Goal: Check status: Check status

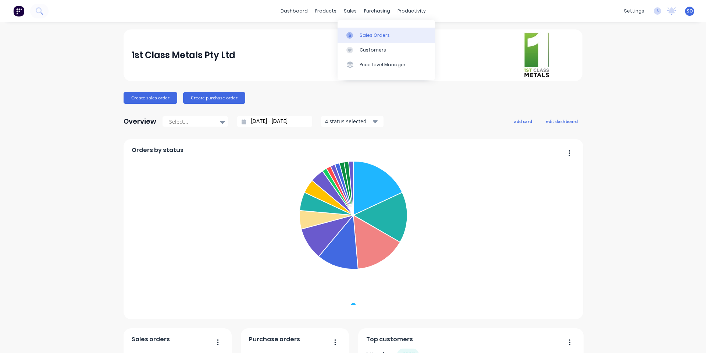
click at [364, 33] on div "Sales Orders" at bounding box center [375, 35] width 30 height 7
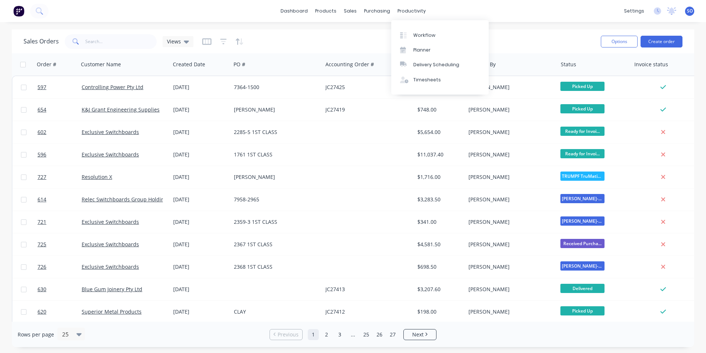
click at [365, 33] on div "Sales Orders Views" at bounding box center [309, 41] width 571 height 18
click at [293, 13] on link "dashboard" at bounding box center [294, 11] width 35 height 11
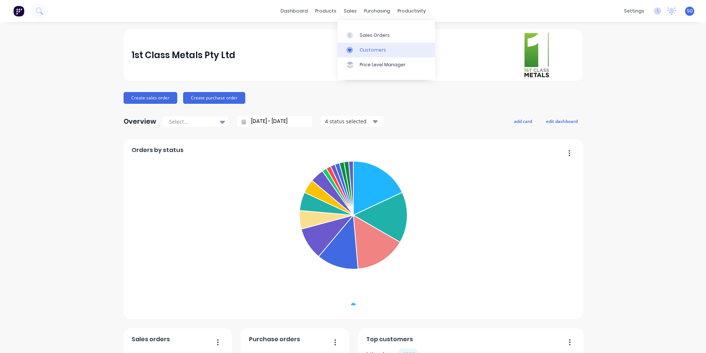
click at [360, 47] on div "Customers" at bounding box center [373, 50] width 26 height 7
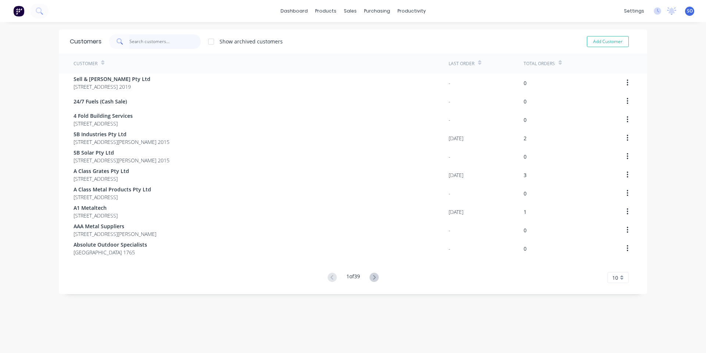
click at [148, 44] on input "text" at bounding box center [165, 41] width 72 height 15
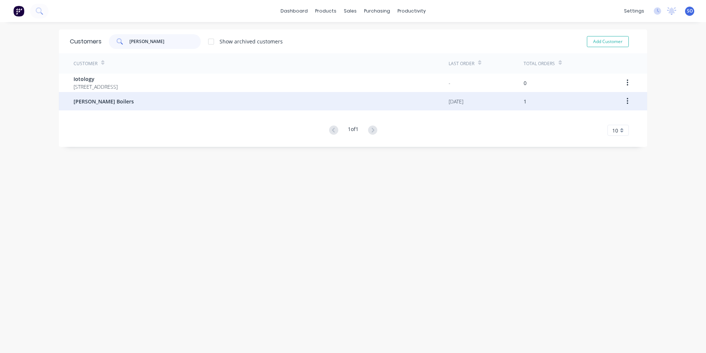
type input "[PERSON_NAME]"
click at [114, 97] on div "[PERSON_NAME] Boilers" at bounding box center [261, 101] width 375 height 18
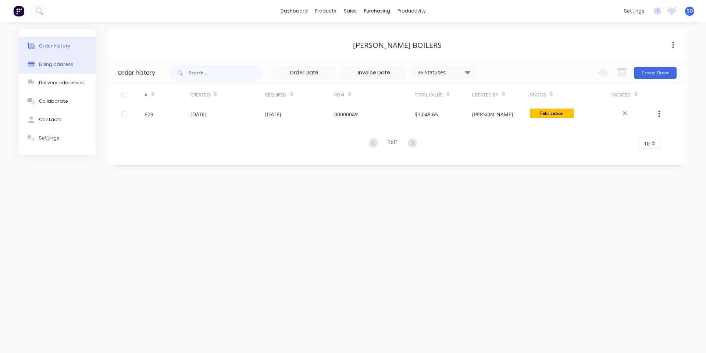
click at [72, 67] on button "Billing address" at bounding box center [56, 64] width 77 height 18
select select "AU"
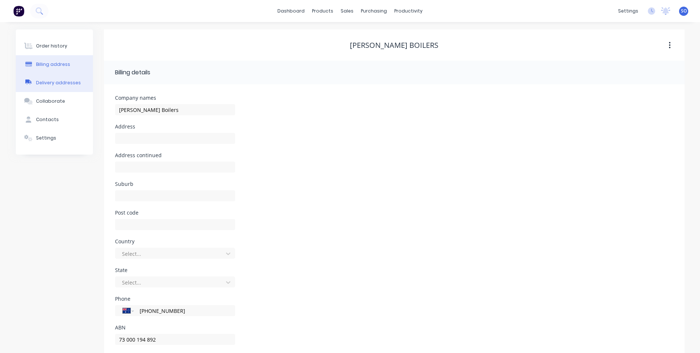
click at [58, 82] on div "Delivery addresses" at bounding box center [58, 82] width 45 height 7
type input "[GEOGRAPHIC_DATA]"
type input "2164"
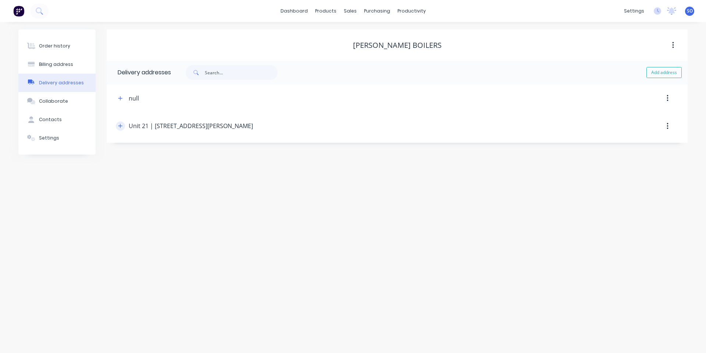
click at [121, 127] on icon "button" at bounding box center [120, 126] width 4 height 4
click at [375, 212] on div "Suburb [GEOGRAPHIC_DATA]" at bounding box center [397, 211] width 548 height 29
click at [377, 145] on div "Address [STREET_ADDRESS][PERSON_NAME]" at bounding box center [397, 154] width 548 height 29
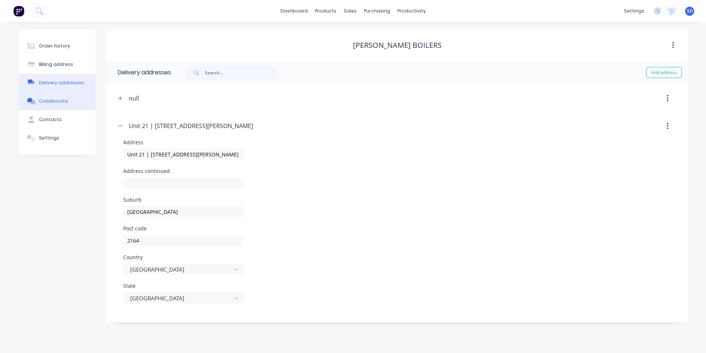
click at [57, 102] on div "Collaborate" at bounding box center [53, 101] width 29 height 7
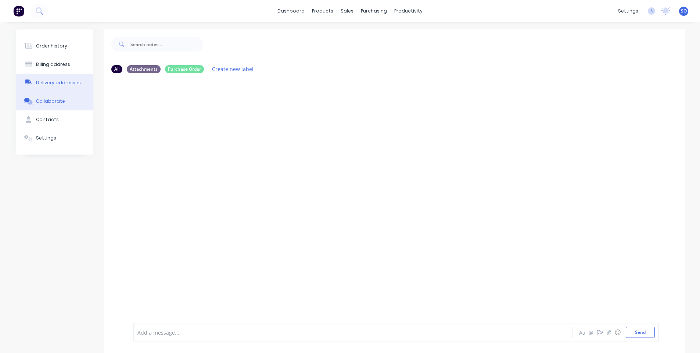
click at [60, 83] on div "Delivery addresses" at bounding box center [58, 82] width 45 height 7
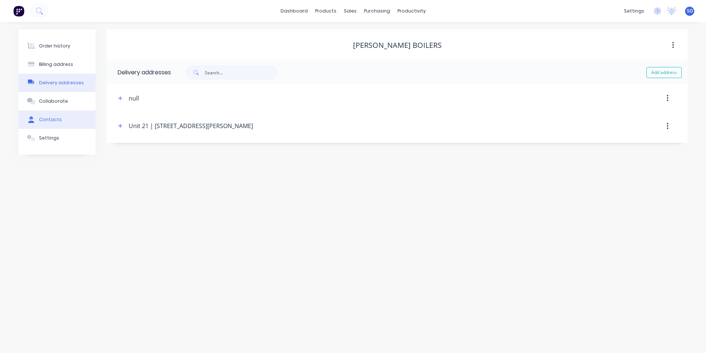
click at [55, 119] on div "Contacts" at bounding box center [50, 119] width 23 height 7
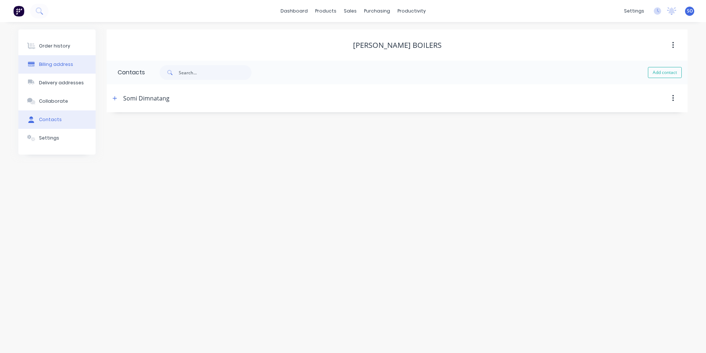
click at [63, 69] on button "Billing address" at bounding box center [56, 64] width 77 height 18
select select "AU"
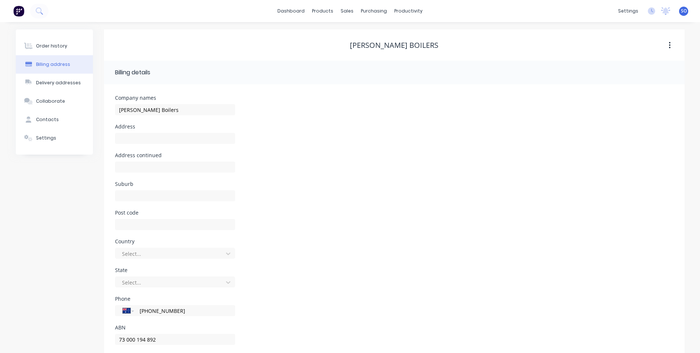
click at [423, 202] on div "Suburb" at bounding box center [394, 195] width 559 height 29
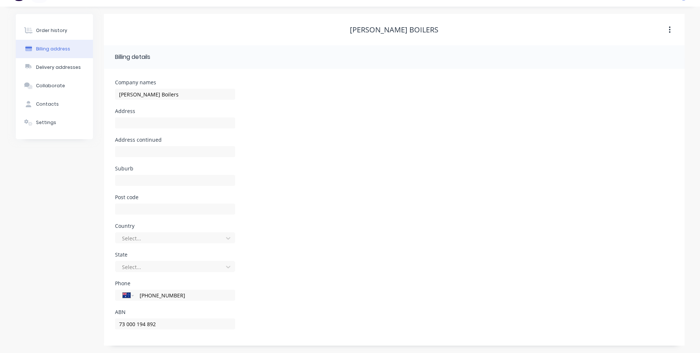
click at [423, 202] on div "Post code" at bounding box center [394, 208] width 559 height 29
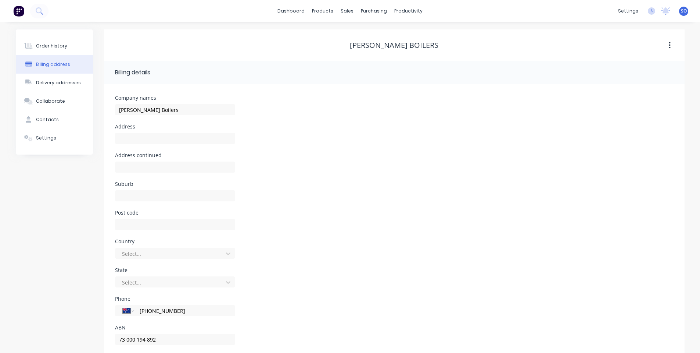
click at [437, 170] on div "Address continued" at bounding box center [394, 167] width 559 height 29
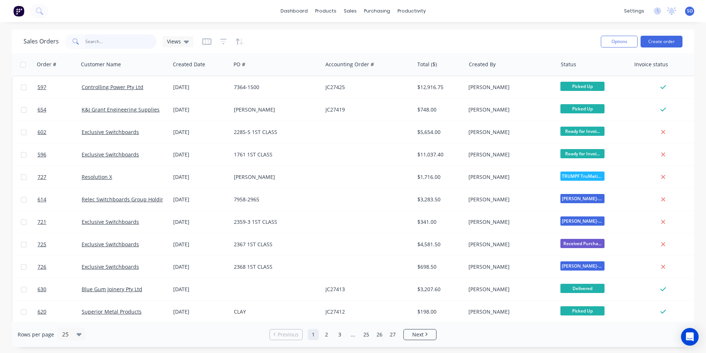
click at [121, 38] on input "text" at bounding box center [121, 41] width 72 height 15
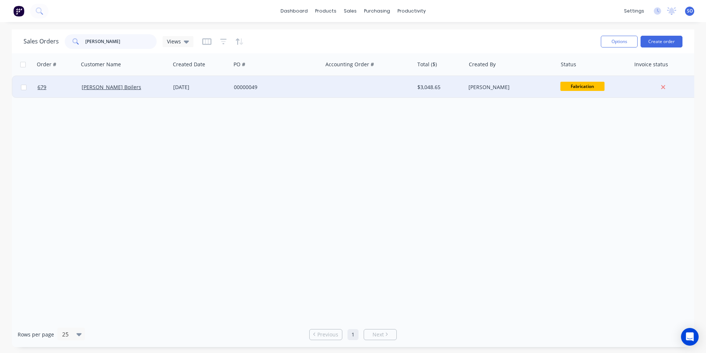
type input "[PERSON_NAME]"
click at [151, 85] on div "[PERSON_NAME] Boilers" at bounding box center [123, 86] width 82 height 7
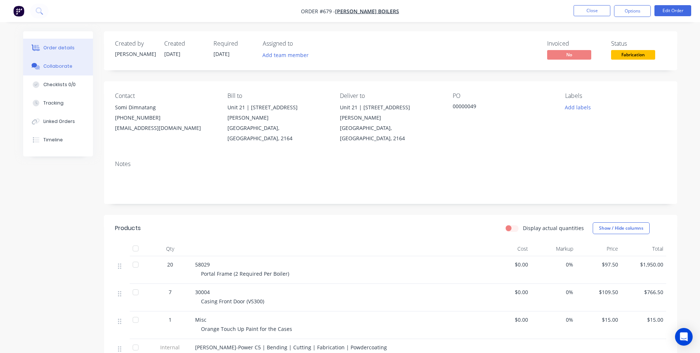
click at [87, 75] on button "Collaborate" at bounding box center [58, 66] width 70 height 18
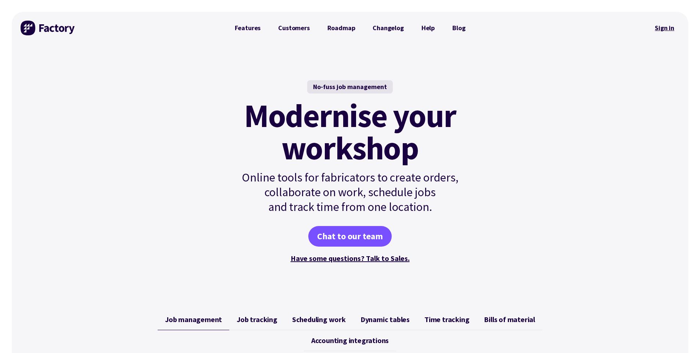
click at [664, 33] on link "Sign in" at bounding box center [665, 27] width 30 height 17
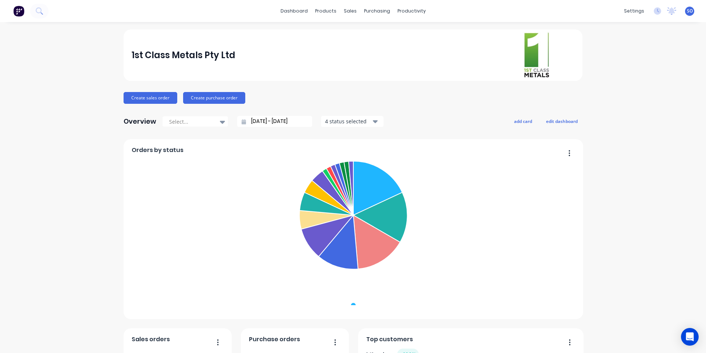
click at [589, 66] on div "1st Class Metals Pty Ltd Create sales order Create purchase order Overview Sele…" at bounding box center [353, 315] width 706 height 573
drag, startPoint x: 553, startPoint y: 79, endPoint x: 480, endPoint y: 48, distance: 78.9
click at [480, 48] on div "1st Class Metals Pty Ltd" at bounding box center [353, 54] width 459 height 51
click at [480, 48] on div "1st Class Metals Pty Ltd" at bounding box center [353, 55] width 443 height 47
click at [347, 33] on icon at bounding box center [349, 35] width 7 height 7
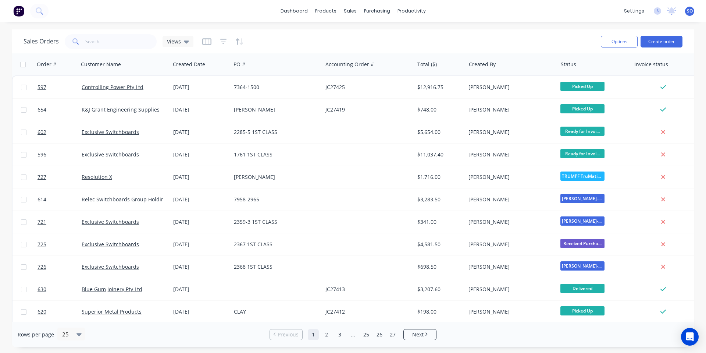
click at [357, 32] on div "Sales Orders Views" at bounding box center [309, 41] width 571 height 18
click at [535, 37] on div "Sales Orders Views" at bounding box center [309, 41] width 571 height 18
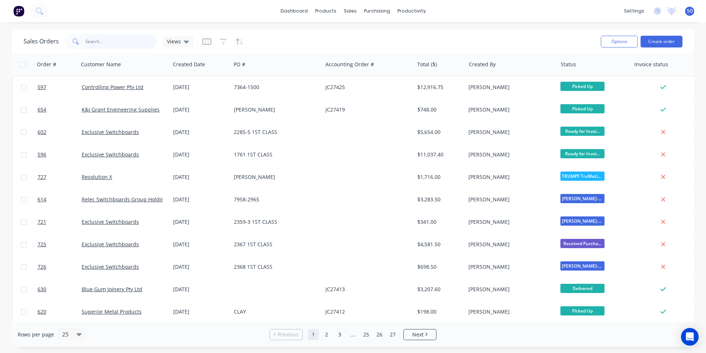
click at [140, 46] on input "text" at bounding box center [121, 41] width 72 height 15
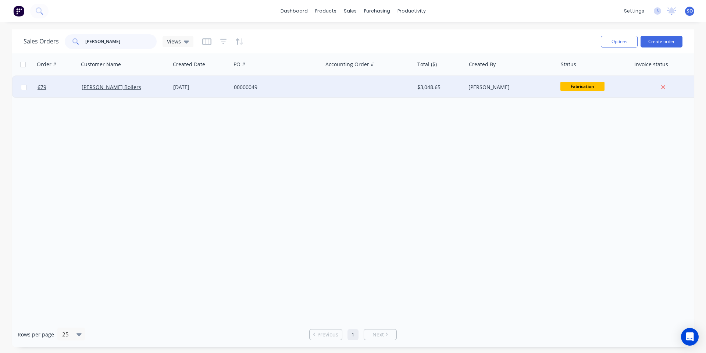
type input "[PERSON_NAME]"
click at [159, 89] on div "[PERSON_NAME] Boilers" at bounding box center [123, 86] width 82 height 7
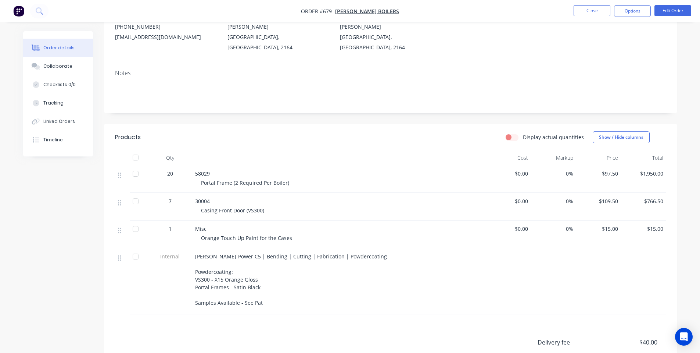
scroll to position [189, 0]
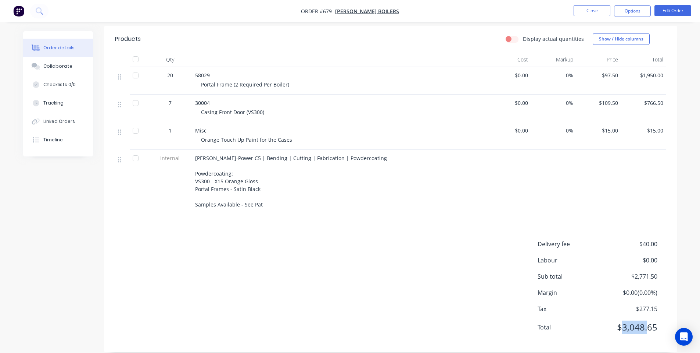
drag, startPoint x: 625, startPoint y: 314, endPoint x: 648, endPoint y: 313, distance: 23.2
click at [648, 320] on span "$3,048.65" at bounding box center [630, 326] width 54 height 13
click at [652, 320] on span "$3,048.65" at bounding box center [630, 326] width 54 height 13
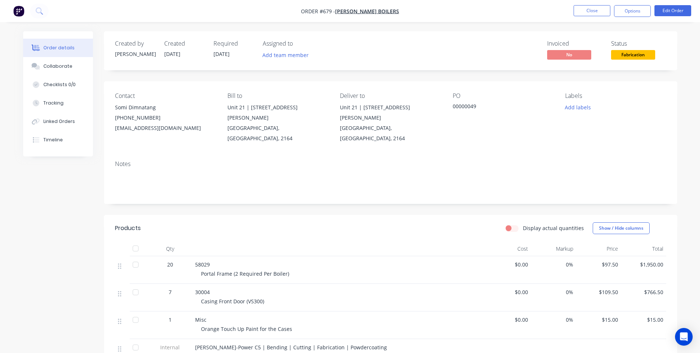
click at [354, 110] on div "Unit 21 | [STREET_ADDRESS][PERSON_NAME]" at bounding box center [390, 112] width 101 height 21
click at [66, 67] on div "Collaborate" at bounding box center [57, 66] width 29 height 7
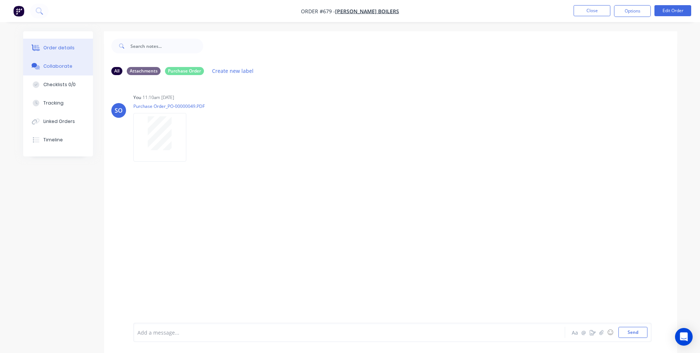
click at [67, 50] on div "Order details" at bounding box center [58, 47] width 31 height 7
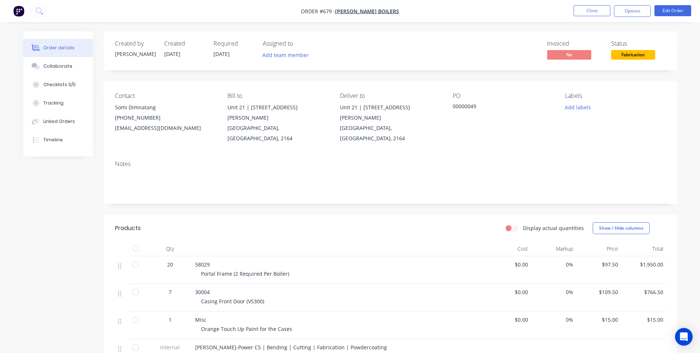
drag, startPoint x: 651, startPoint y: 86, endPoint x: 606, endPoint y: 37, distance: 66.6
click at [649, 82] on div "Contact Somi Dimnatang (02) 8338 8660 somi.dimnatang@simonsboilers.com.au Bill …" at bounding box center [391, 117] width 574 height 73
click at [595, 14] on button "Close" at bounding box center [592, 10] width 37 height 11
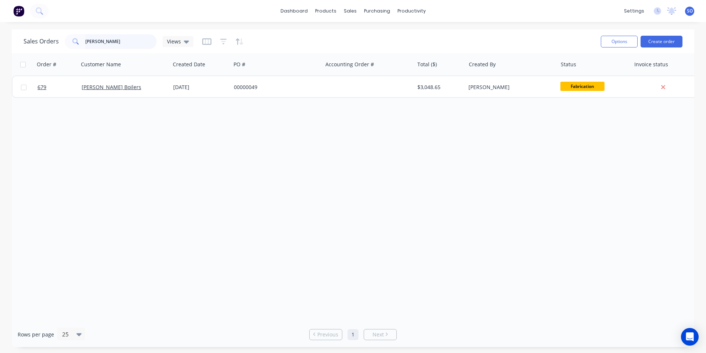
drag, startPoint x: 79, startPoint y: 50, endPoint x: 65, endPoint y: 52, distance: 14.1
click at [65, 52] on div "Sales Orders simon Views Options Create order" at bounding box center [353, 41] width 682 height 24
type input "709"
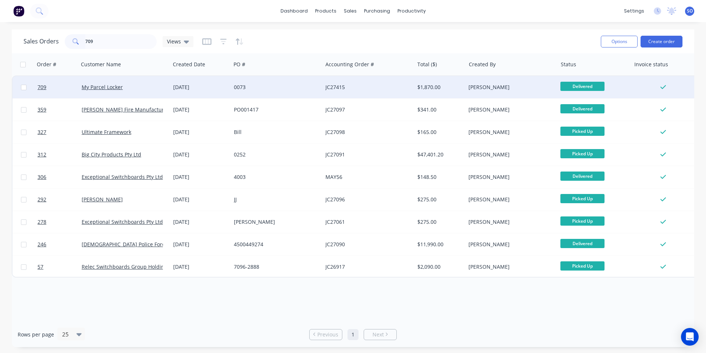
click at [298, 88] on div "0073" at bounding box center [275, 86] width 82 height 7
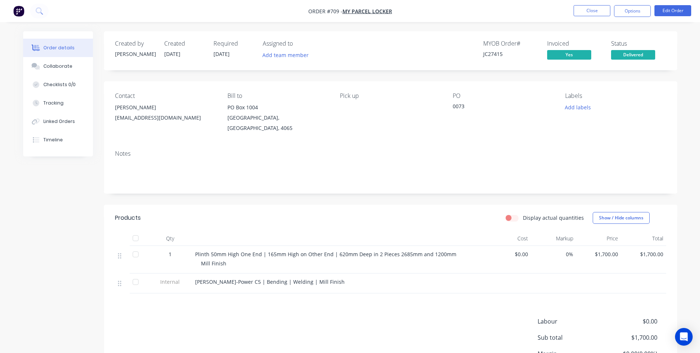
click at [506, 144] on div "Notes" at bounding box center [391, 168] width 574 height 49
click at [46, 67] on div "Collaborate" at bounding box center [57, 66] width 29 height 7
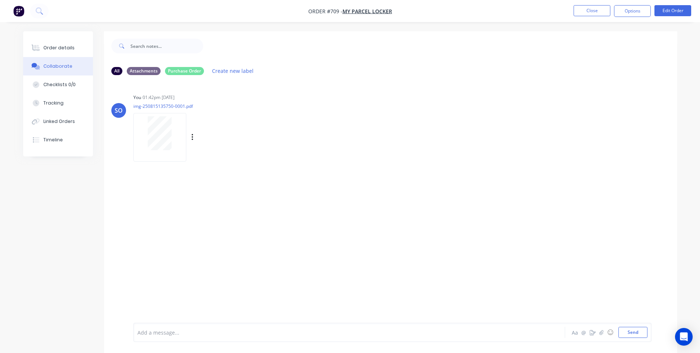
click at [146, 136] on div at bounding box center [160, 133] width 46 height 34
click at [37, 43] on button "Order details" at bounding box center [58, 48] width 70 height 18
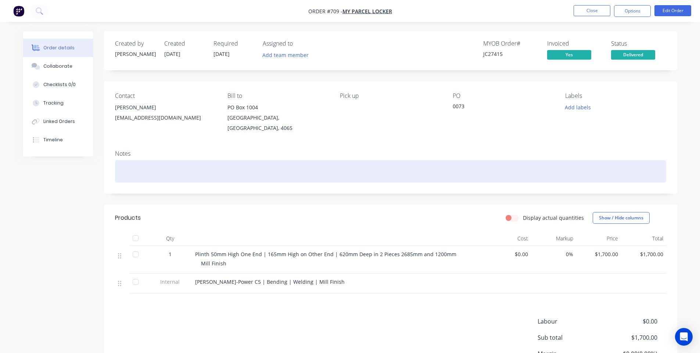
click at [486, 160] on div at bounding box center [390, 171] width 551 height 22
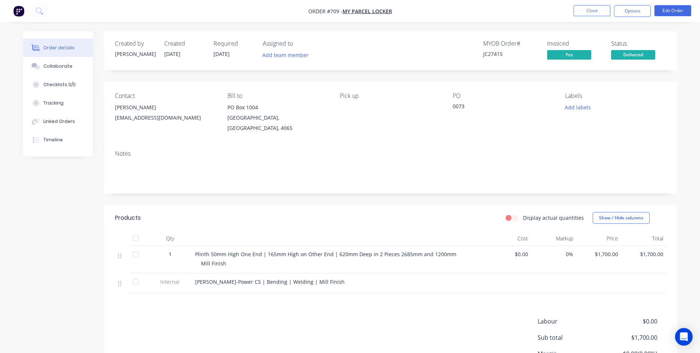
click at [486, 144] on div "Notes" at bounding box center [391, 168] width 574 height 49
drag, startPoint x: 510, startPoint y: 139, endPoint x: 443, endPoint y: 225, distance: 109.1
click at [510, 144] on div "Notes" at bounding box center [391, 168] width 574 height 49
click at [70, 68] on button "Collaborate" at bounding box center [58, 66] width 70 height 18
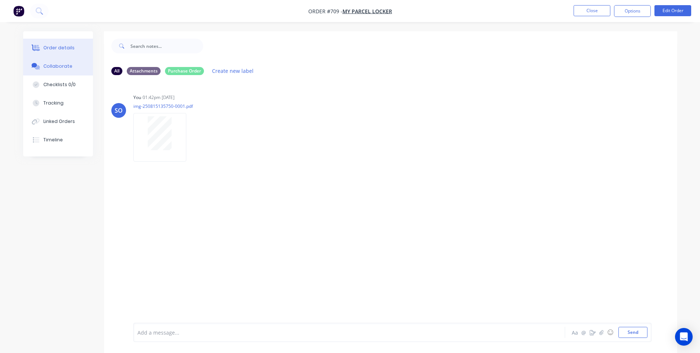
click at [47, 39] on button "Order details" at bounding box center [58, 48] width 70 height 18
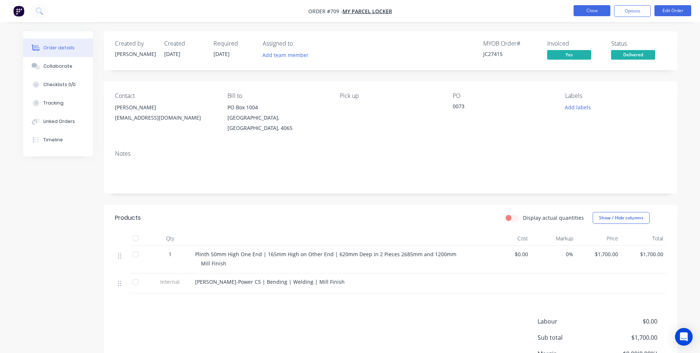
click at [590, 12] on button "Close" at bounding box center [592, 10] width 37 height 11
